Goal: Task Accomplishment & Management: Use online tool/utility

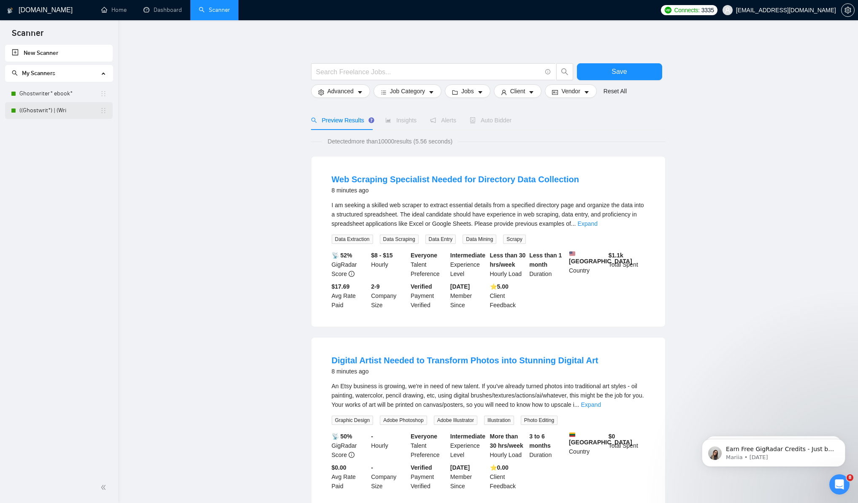
click at [51, 104] on link "((Ghostwrit*) | (Wri" at bounding box center [59, 110] width 81 height 17
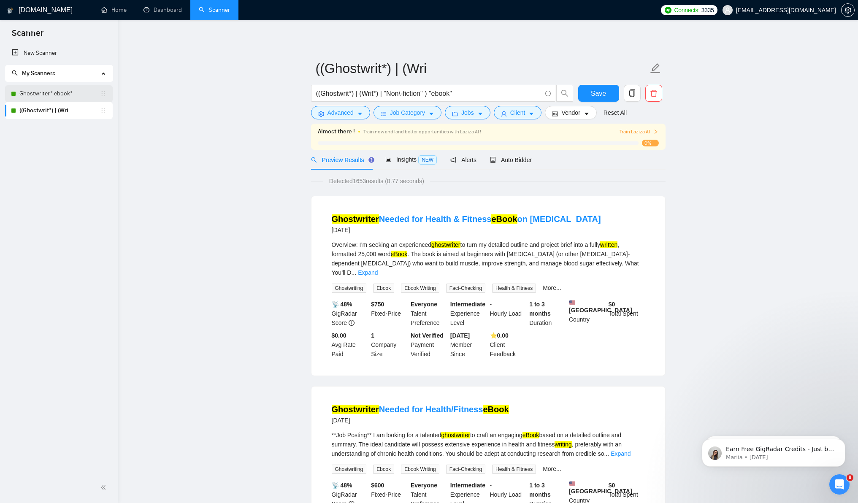
click at [62, 96] on link "Ghostwriter* ebook*" at bounding box center [59, 93] width 81 height 17
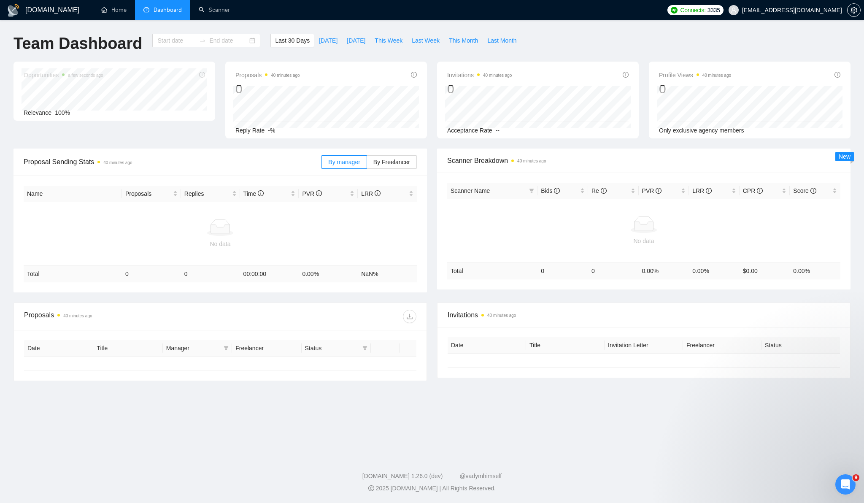
type input "[DATE]"
